Goal: Complete application form: Complete application form

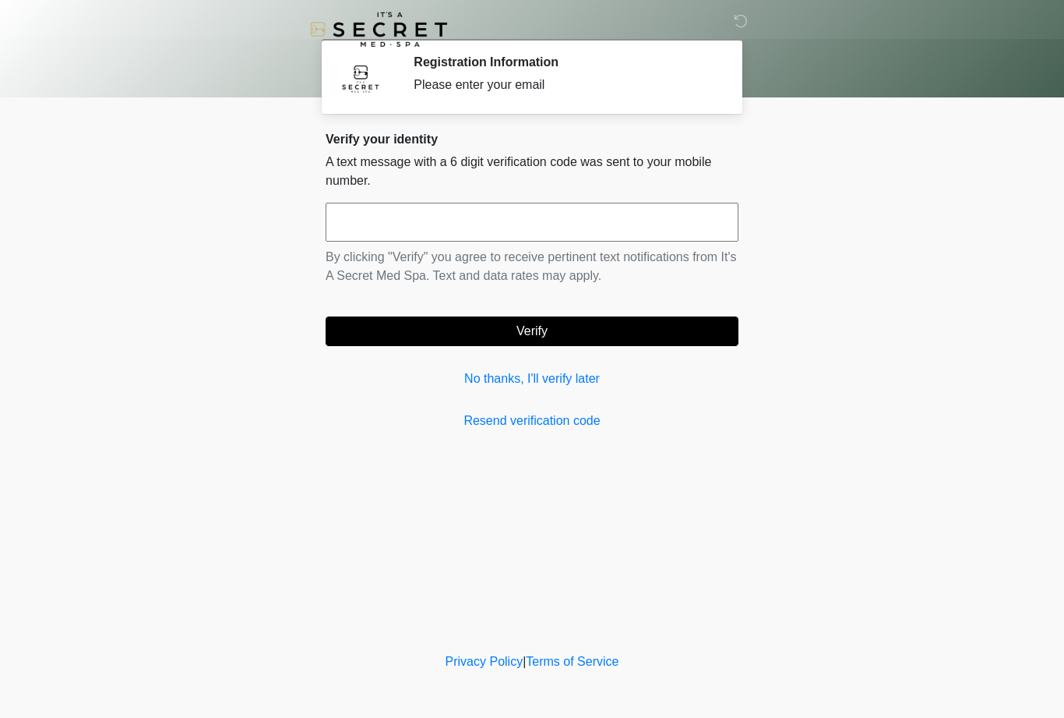
click at [497, 366] on div "Verify your identity A text message with a 6 digit verification code was sent t…" at bounding box center [532, 281] width 413 height 298
click at [482, 380] on link "No thanks, I'll verify later" at bounding box center [532, 378] width 413 height 19
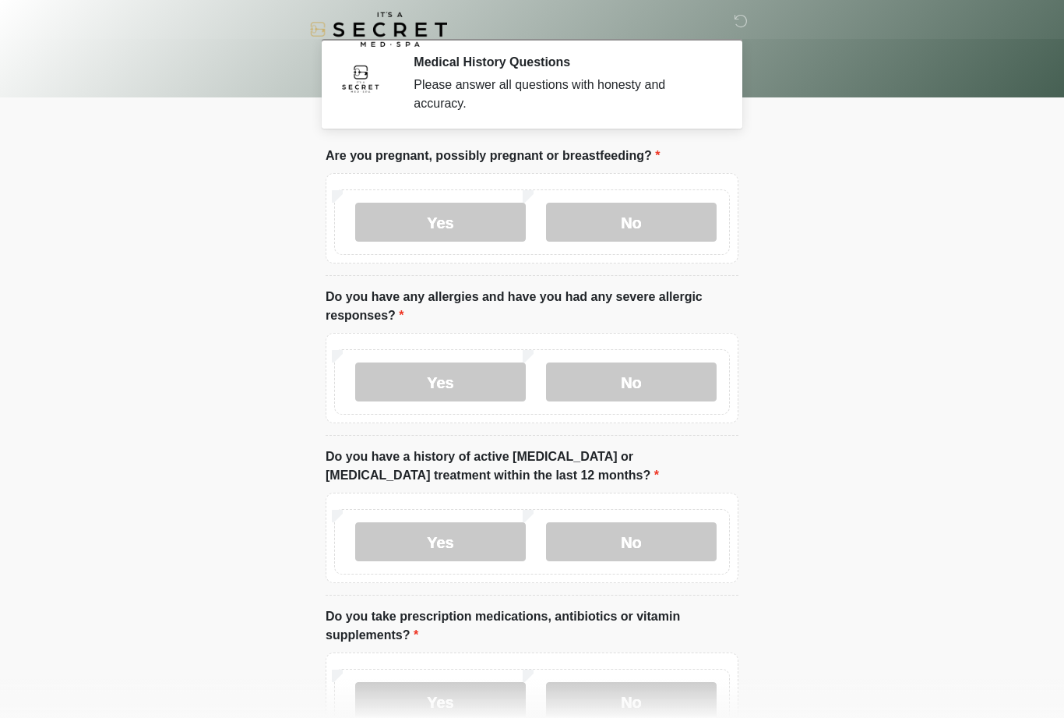
click at [668, 220] on label "No" at bounding box center [631, 222] width 171 height 39
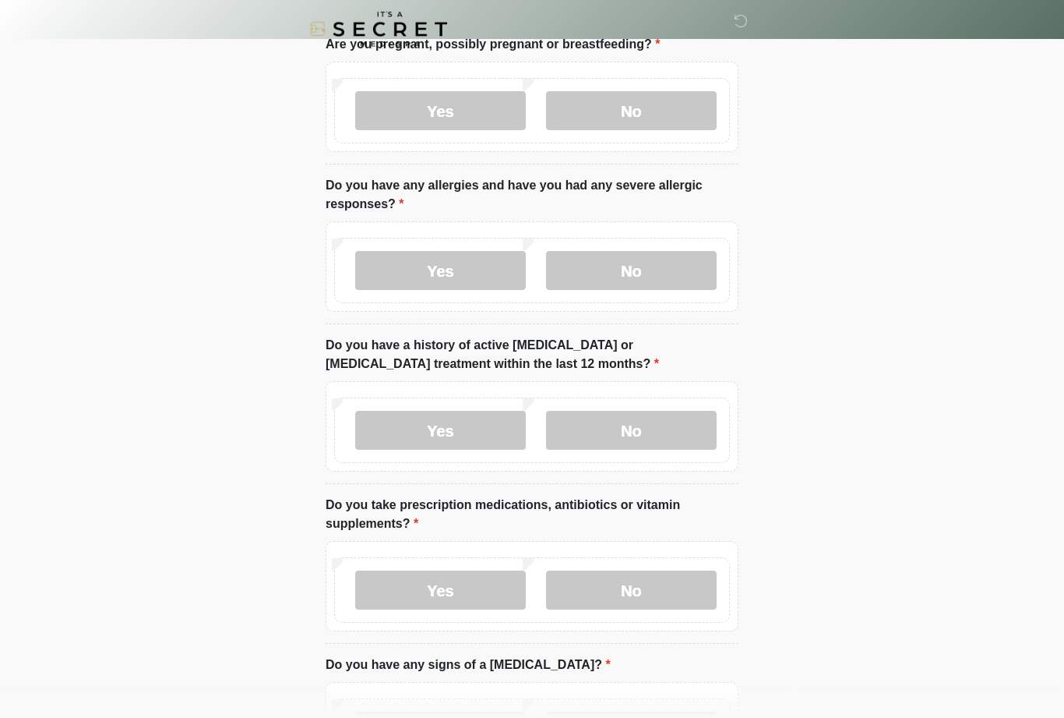
scroll to position [111, 0]
click at [439, 279] on label "Yes" at bounding box center [440, 270] width 171 height 39
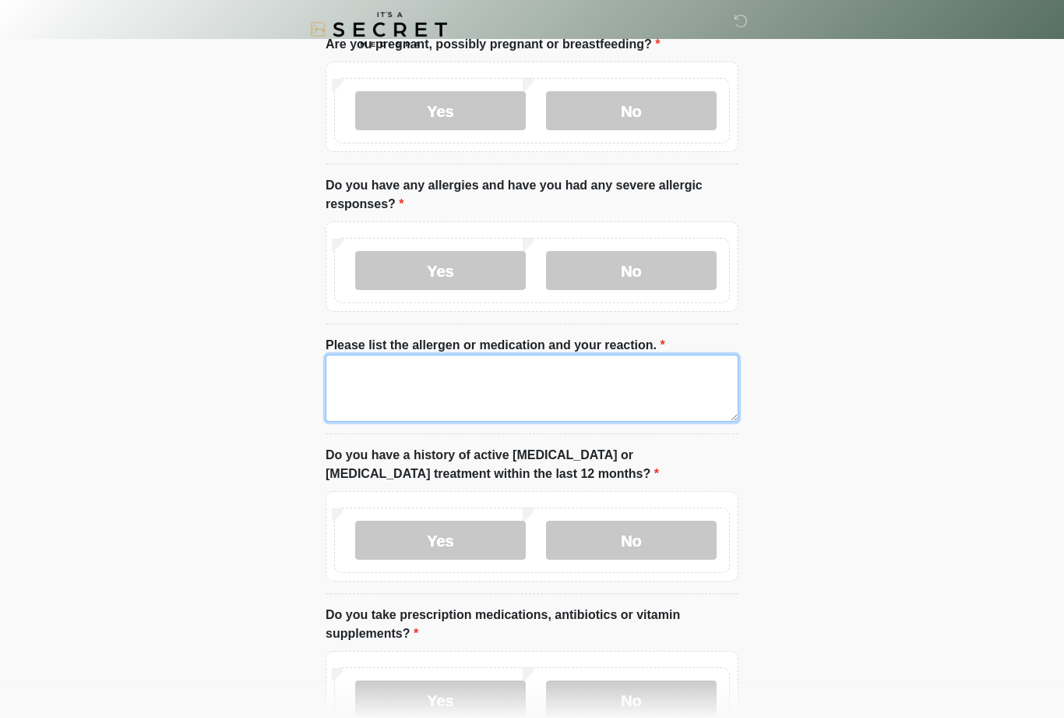
click at [403, 400] on textarea "Please list the allergen or medication and your reaction." at bounding box center [532, 387] width 413 height 67
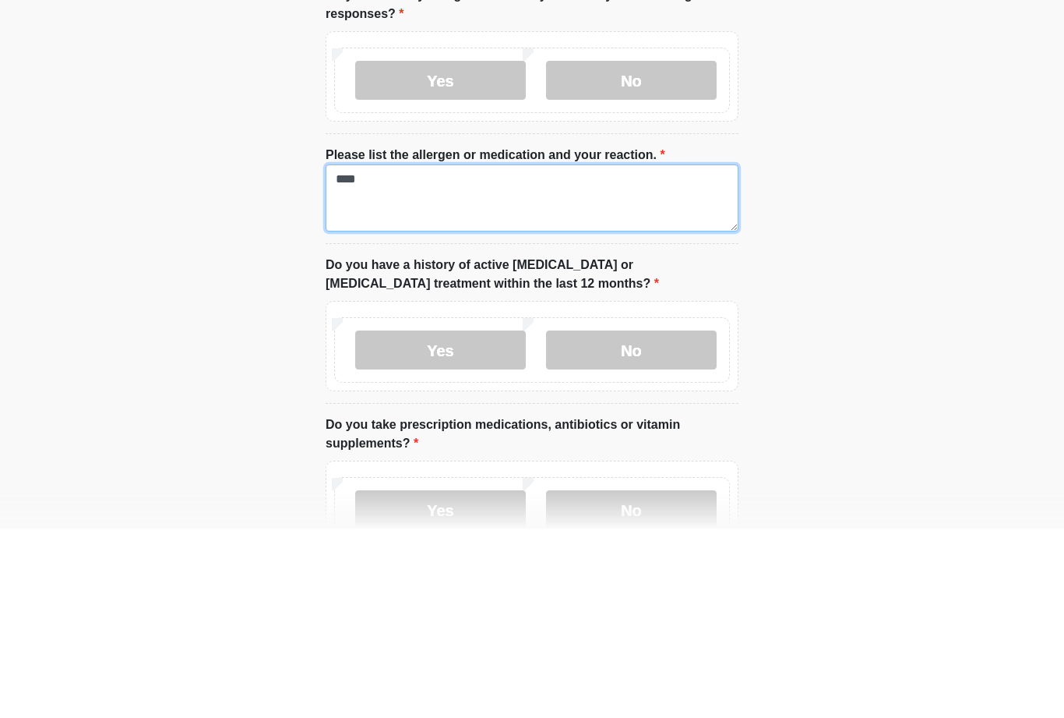
type textarea "****"
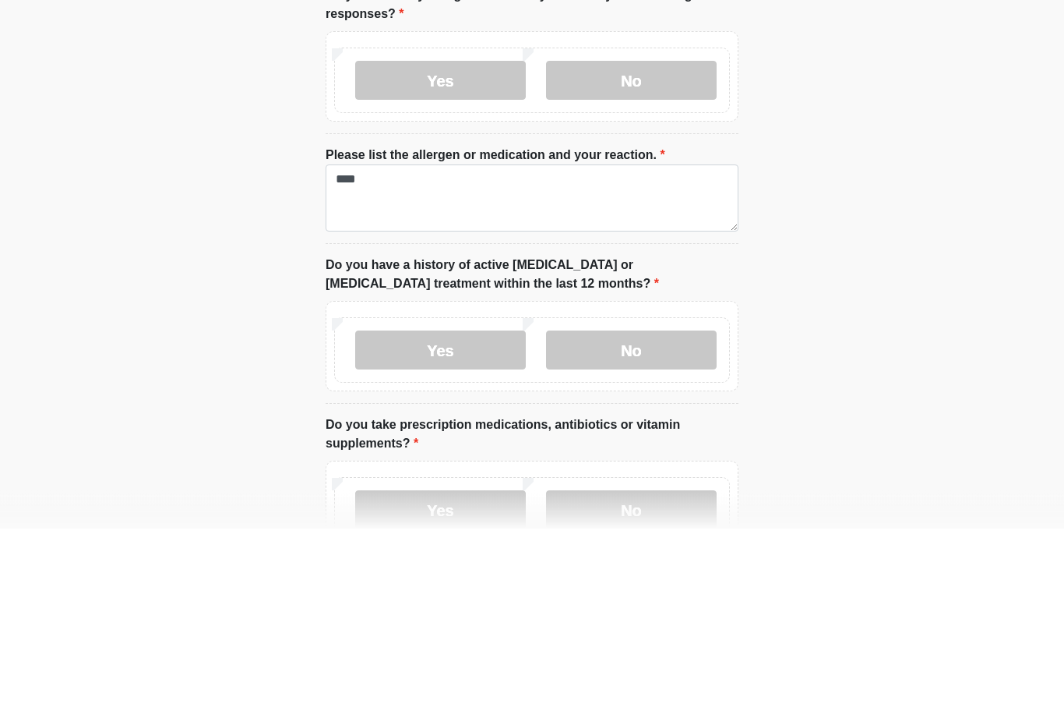
click at [936, 304] on body "‎ ‎ Medical History Questions Please answer all questions with honesty and accu…" at bounding box center [532, 248] width 1064 height 718
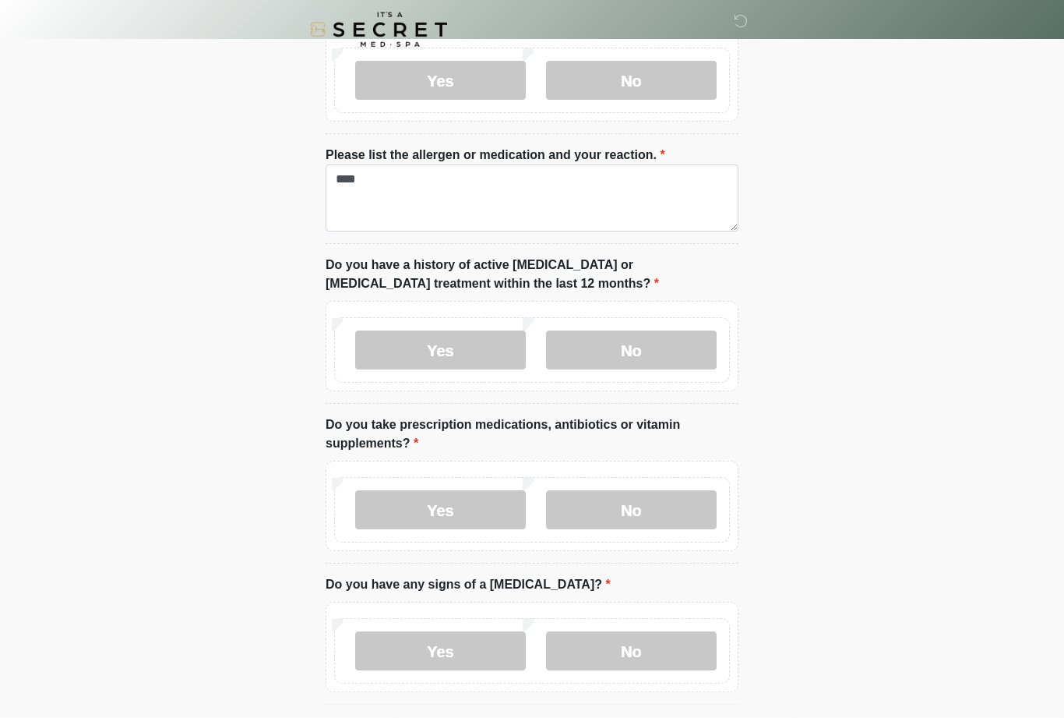
click at [626, 365] on label "No" at bounding box center [631, 349] width 171 height 39
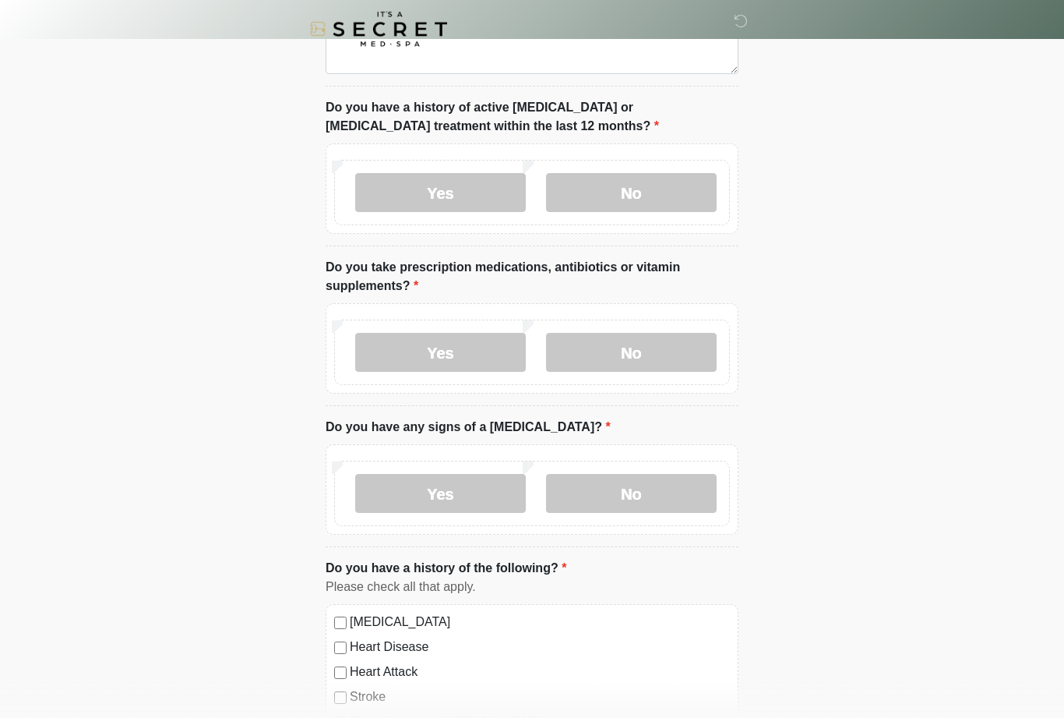
scroll to position [468, 0]
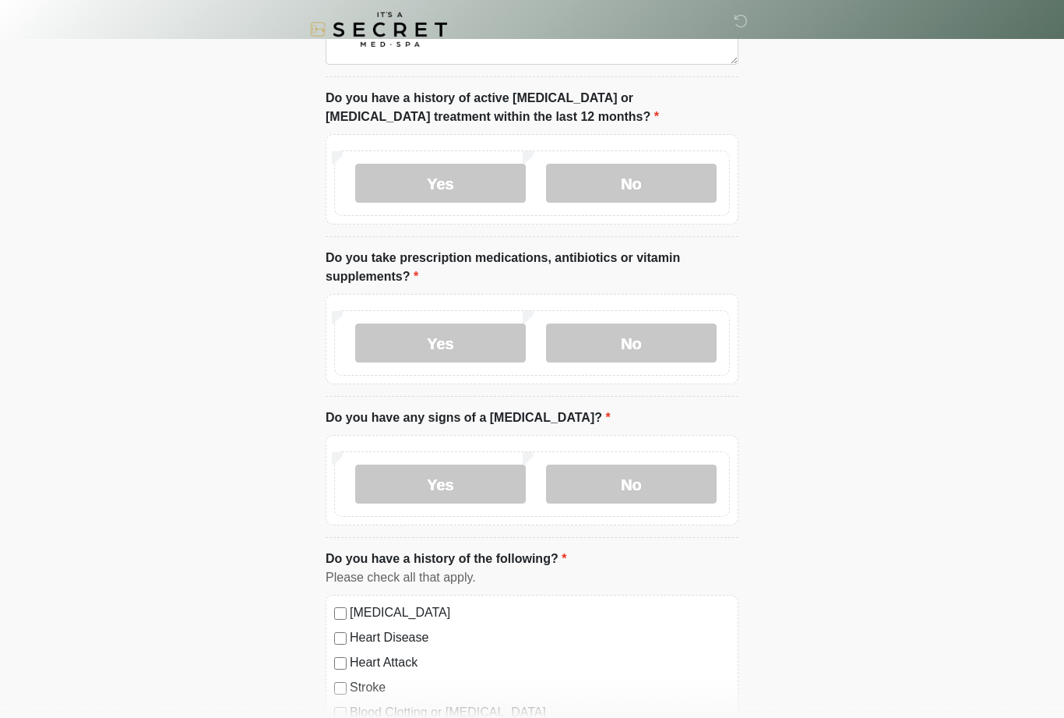
click at [668, 337] on label "No" at bounding box center [631, 342] width 171 height 39
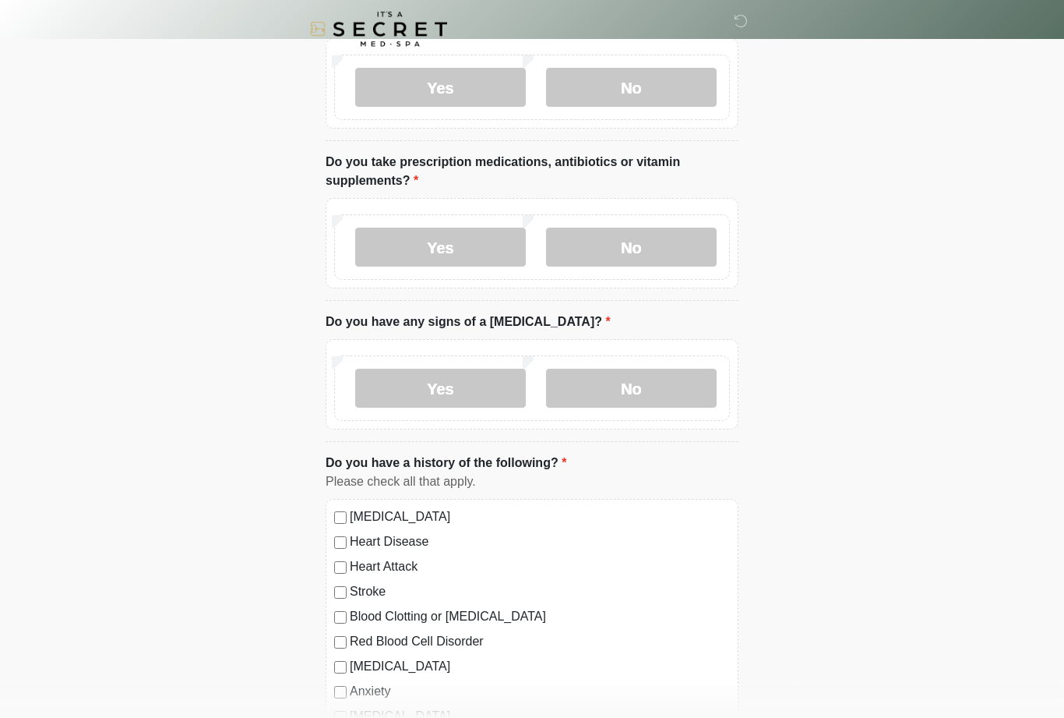
scroll to position [618, 0]
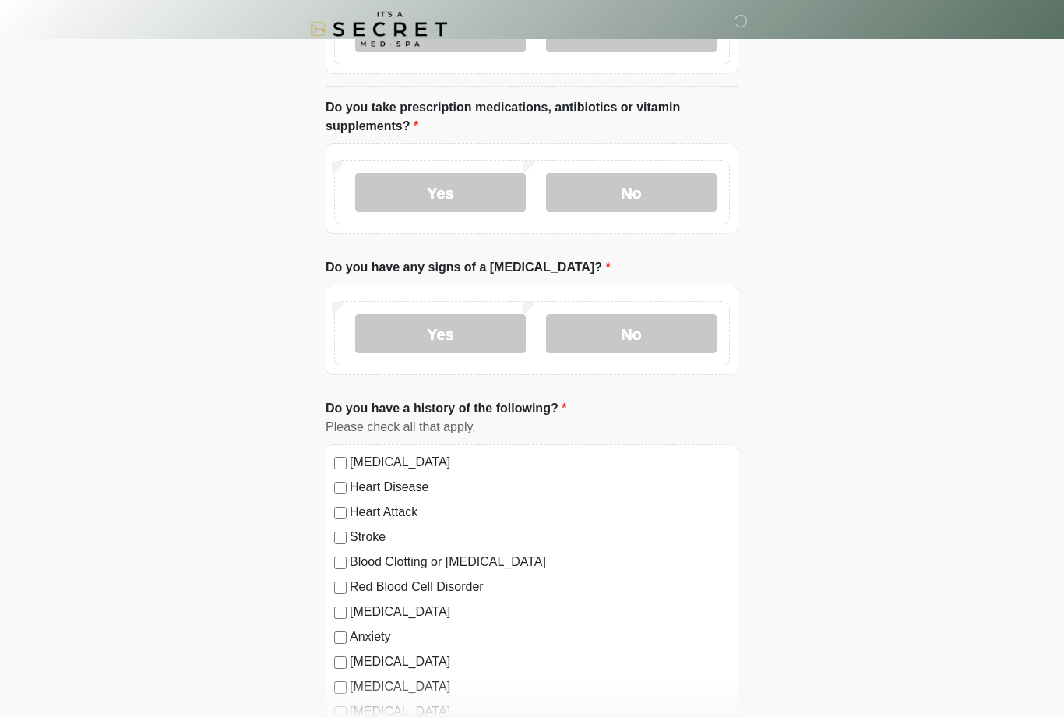
click at [621, 343] on label "No" at bounding box center [631, 334] width 171 height 39
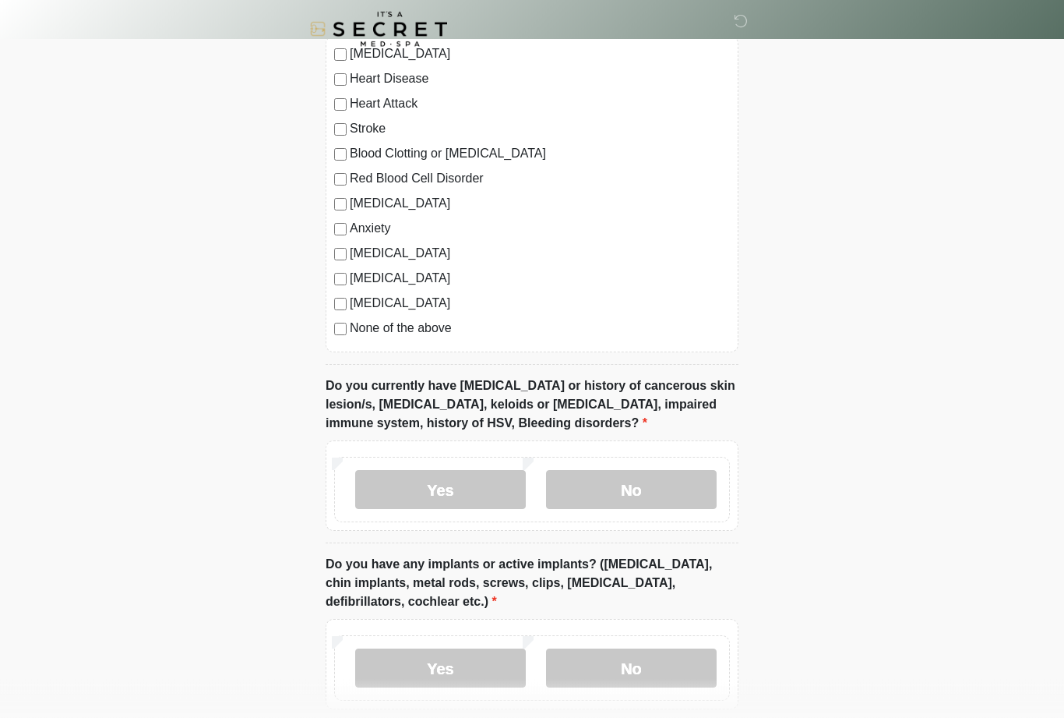
scroll to position [1029, 0]
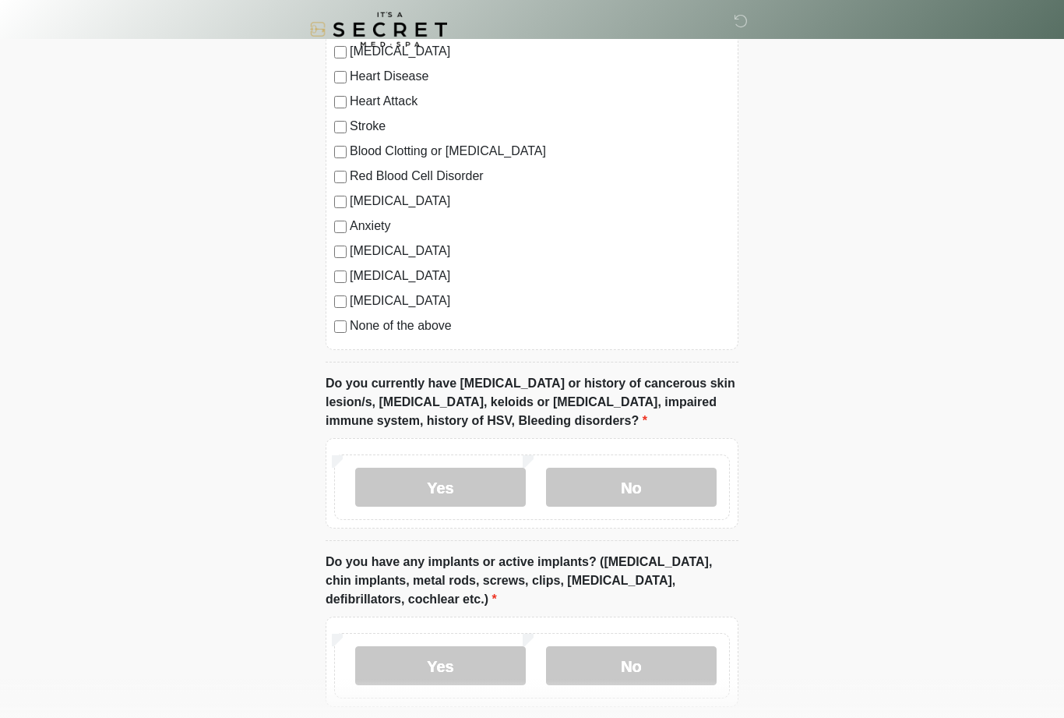
click at [626, 500] on label "No" at bounding box center [631, 486] width 171 height 39
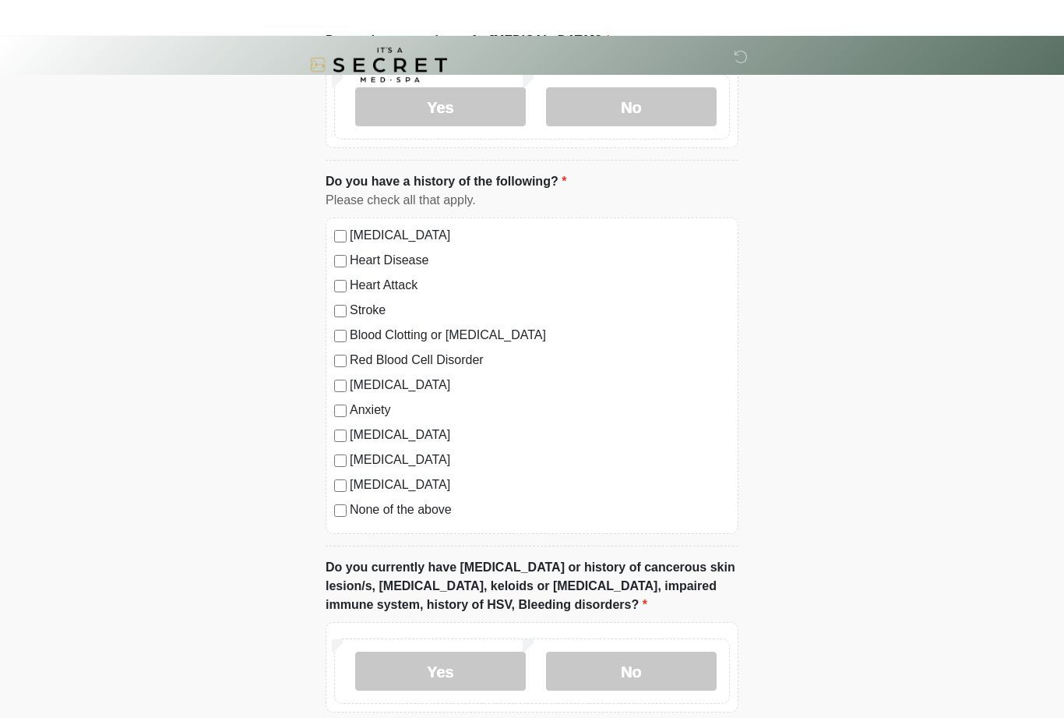
scroll to position [844, 0]
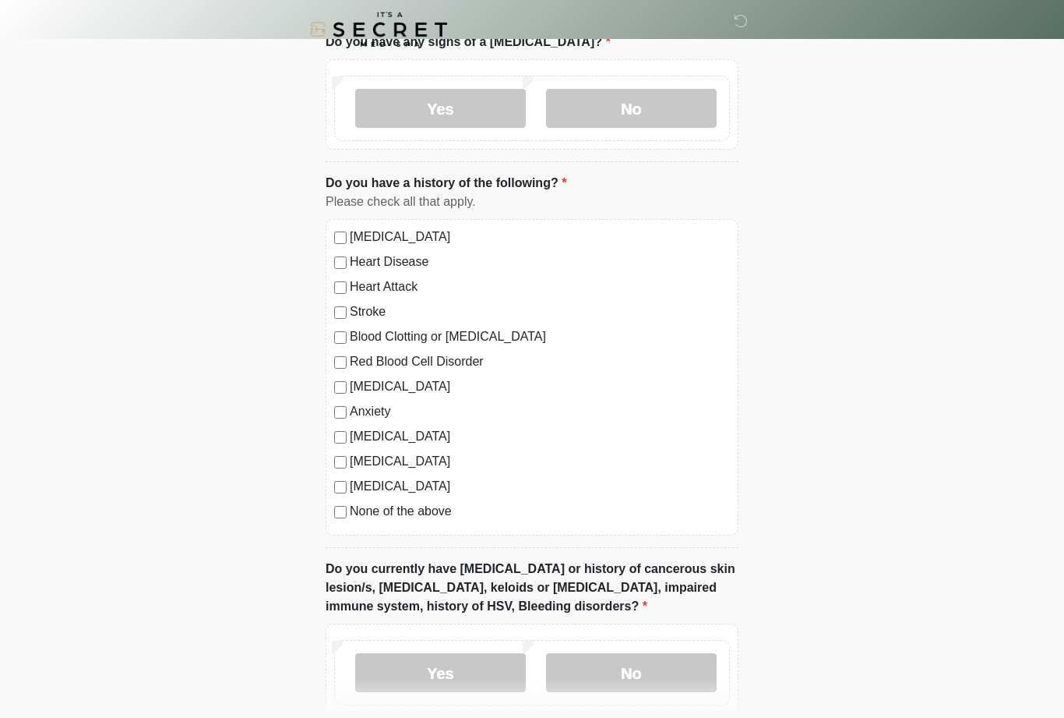
click at [327, 491] on div "[MEDICAL_DATA] Heart Disease Heart Attack Stroke Blood Clotting or [MEDICAL_DAT…" at bounding box center [532, 377] width 413 height 316
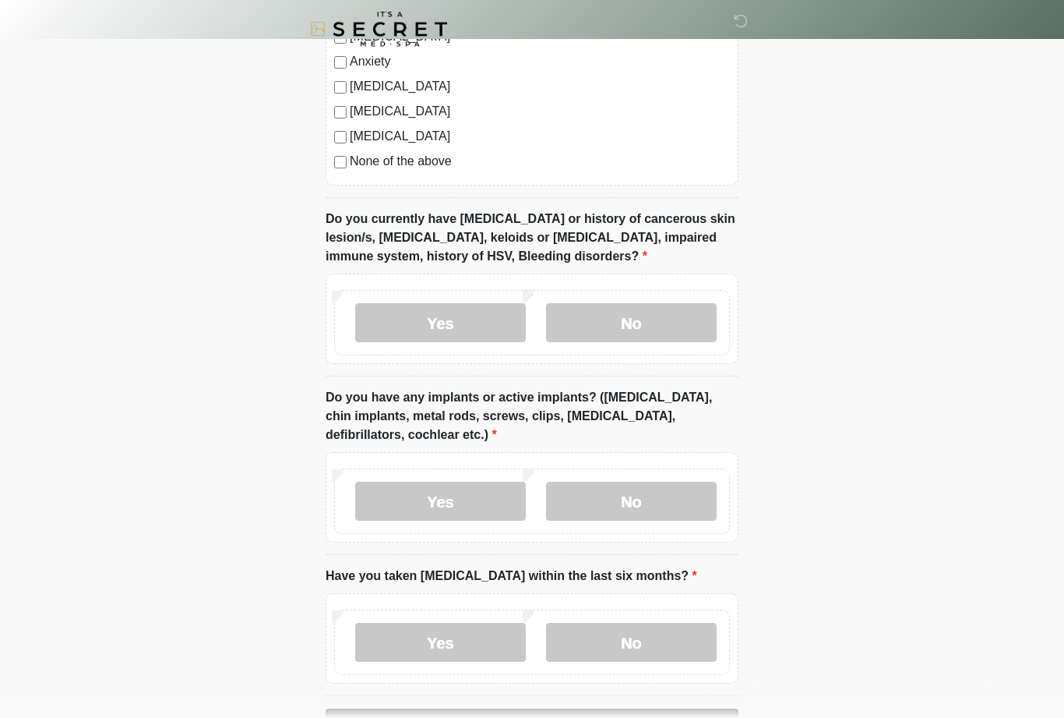
scroll to position [1244, 0]
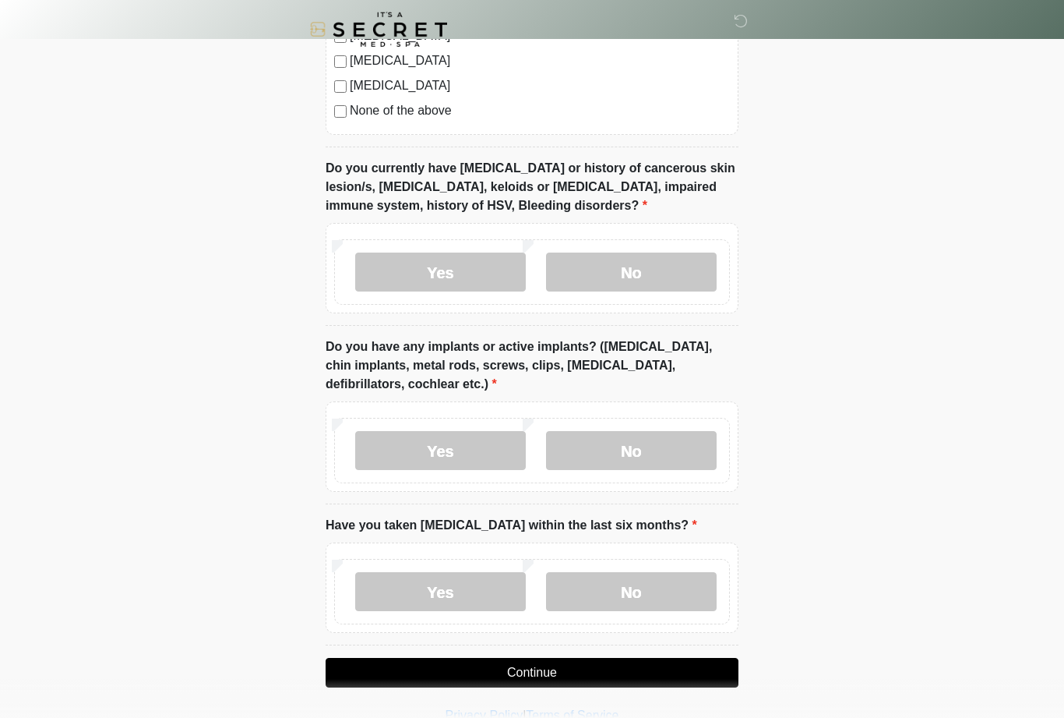
click at [654, 453] on label "No" at bounding box center [631, 450] width 171 height 39
click at [615, 464] on label "No" at bounding box center [631, 450] width 171 height 39
click at [631, 585] on label "No" at bounding box center [631, 591] width 171 height 39
click at [551, 676] on button "Continue" at bounding box center [532, 673] width 413 height 30
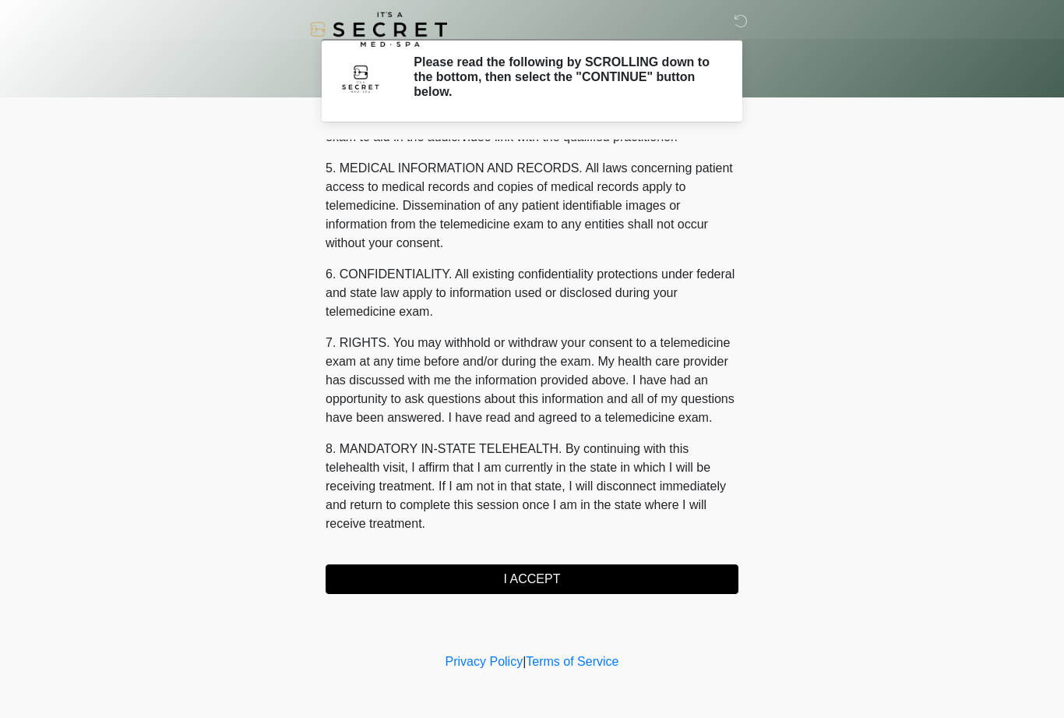
scroll to position [498, 0]
click at [686, 568] on button "I ACCEPT" at bounding box center [532, 579] width 413 height 30
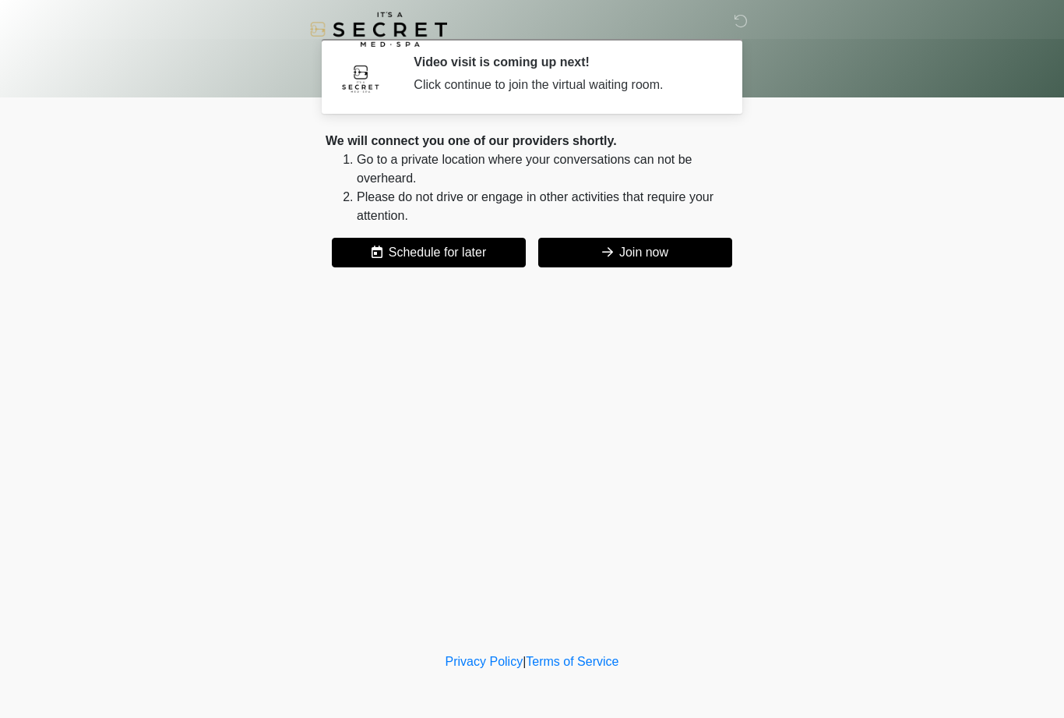
click at [686, 239] on button "Join now" at bounding box center [635, 253] width 194 height 30
